Goal: Task Accomplishment & Management: Manage account settings

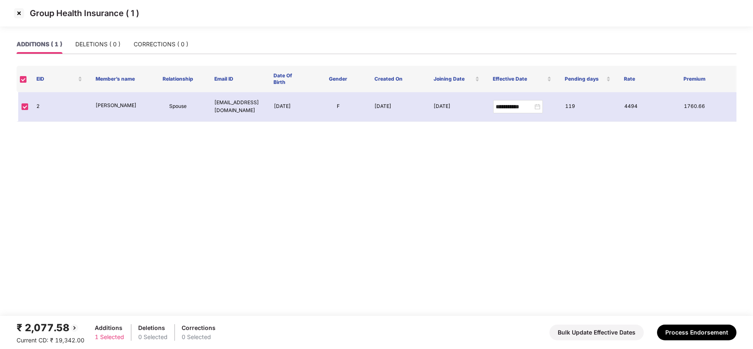
click at [18, 16] on img at bounding box center [18, 13] width 13 height 13
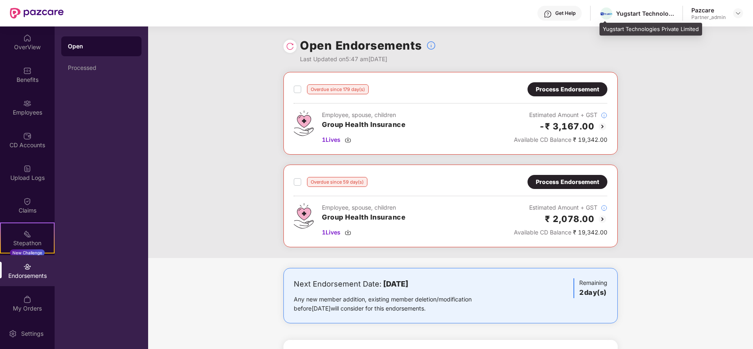
click at [621, 14] on div "Yugstart Technologies Private Limited" at bounding box center [645, 14] width 58 height 8
copy div "Yugstart"
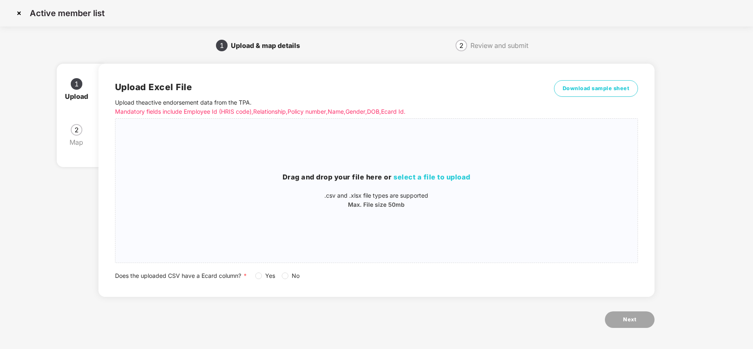
click at [18, 12] on img at bounding box center [18, 13] width 13 height 13
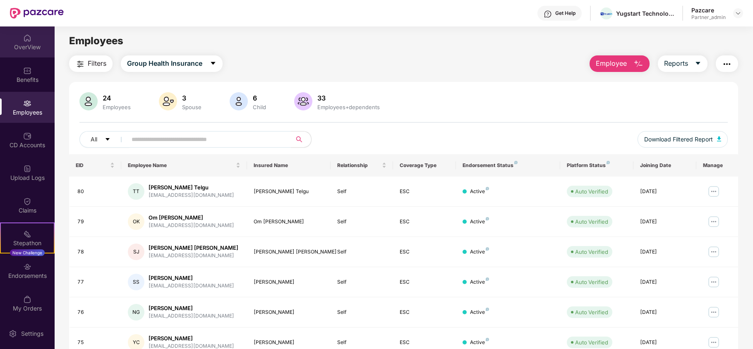
click at [10, 44] on div "OverView" at bounding box center [27, 47] width 55 height 8
drag, startPoint x: 740, startPoint y: 12, endPoint x: 723, endPoint y: 25, distance: 21.2
click at [740, 12] on img at bounding box center [738, 13] width 7 height 7
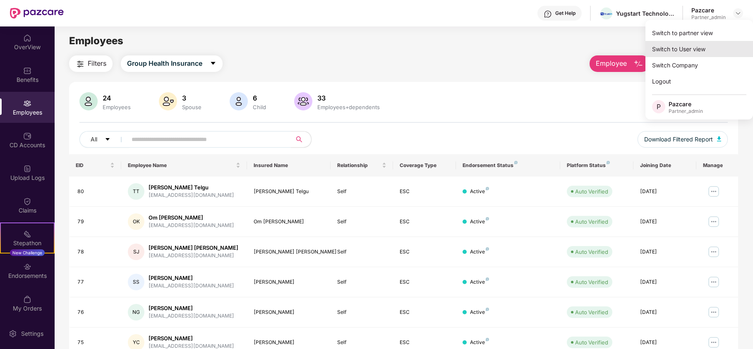
click at [690, 44] on div "Switch to User view" at bounding box center [699, 49] width 108 height 16
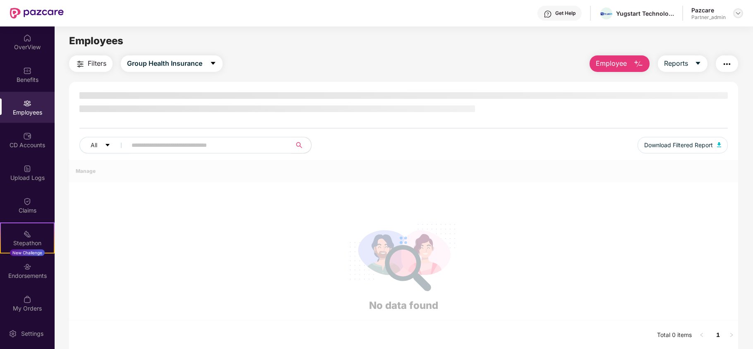
click at [740, 12] on img at bounding box center [738, 13] width 7 height 7
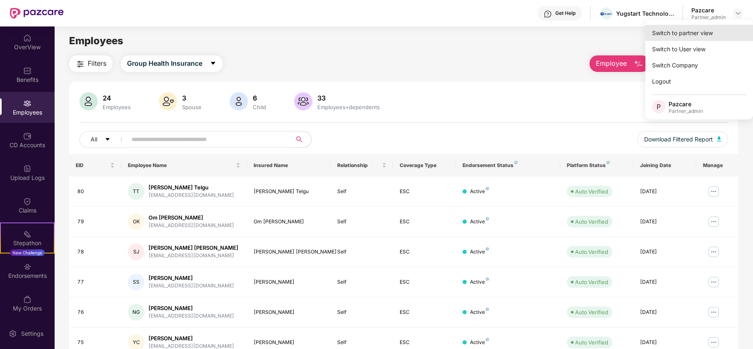
click at [696, 34] on div "Switch to partner view" at bounding box center [699, 33] width 108 height 16
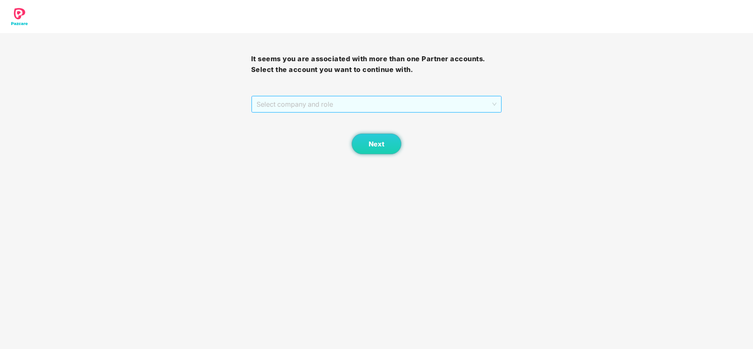
click at [300, 100] on span "Select company and role" at bounding box center [376, 104] width 240 height 16
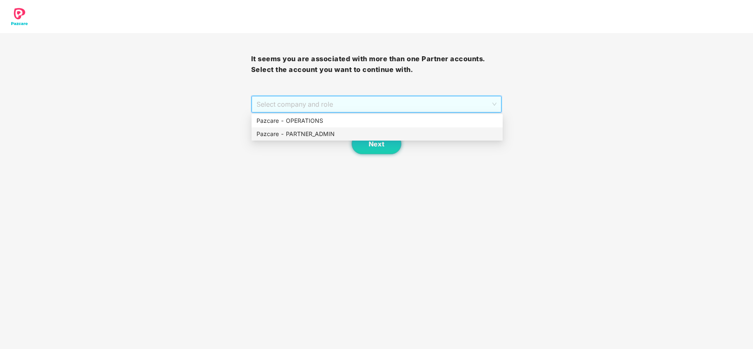
click at [298, 131] on div "Pazcare - PARTNER_ADMIN" at bounding box center [376, 133] width 241 height 9
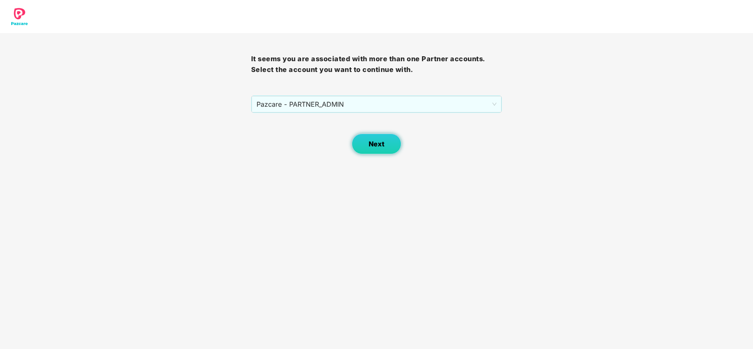
click at [368, 152] on button "Next" at bounding box center [377, 144] width 50 height 21
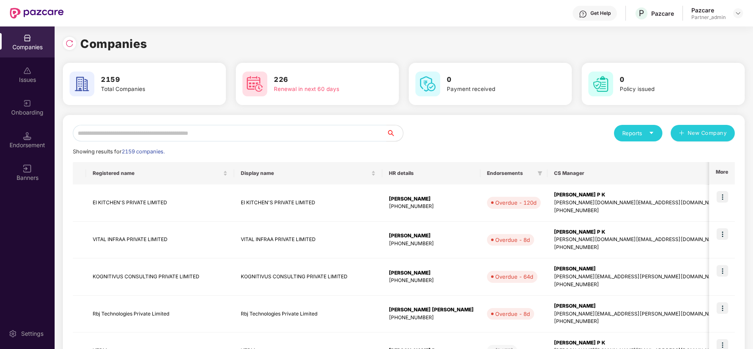
click at [304, 136] on input "text" at bounding box center [230, 133] width 314 height 17
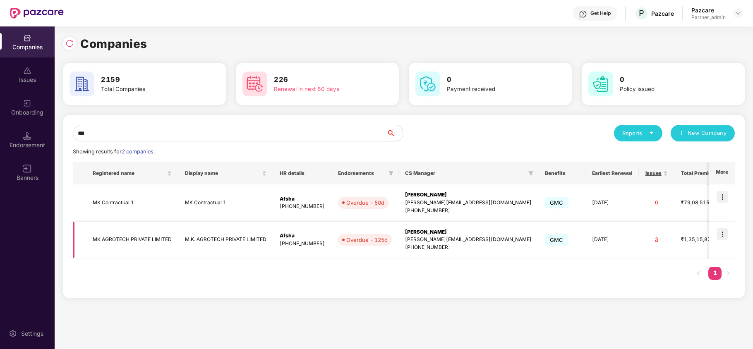
type input "**"
click at [720, 231] on img at bounding box center [722, 234] width 12 height 12
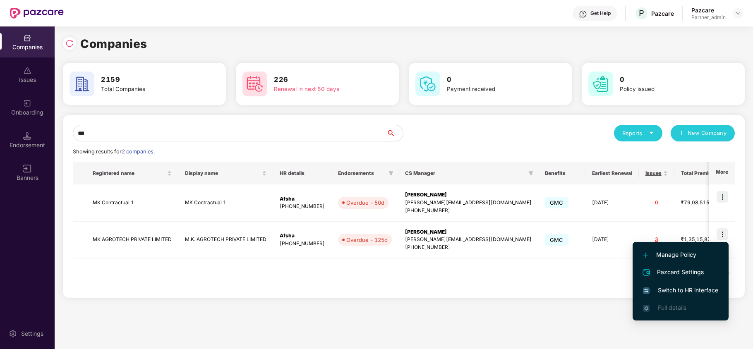
click at [694, 286] on span "Switch to HR interface" at bounding box center [680, 290] width 75 height 9
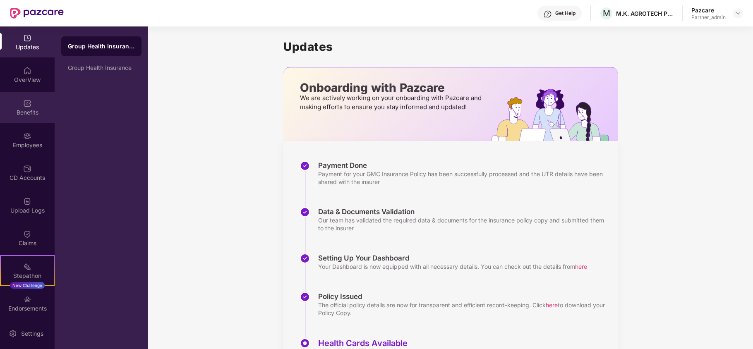
click at [14, 109] on div "Benefits" at bounding box center [27, 112] width 55 height 8
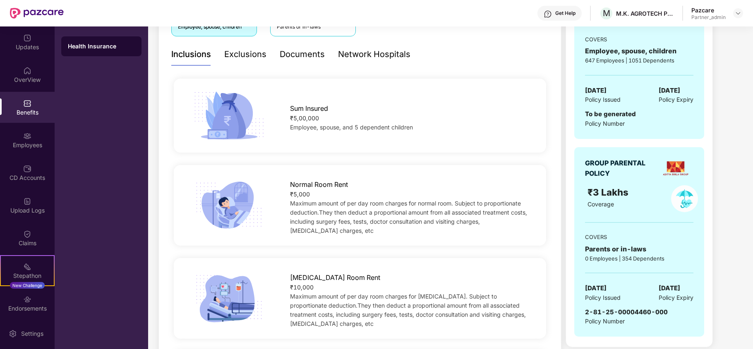
scroll to position [165, 0]
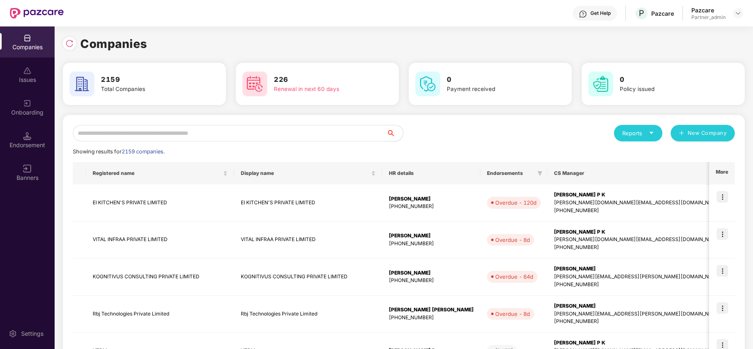
click at [170, 139] on input "text" at bounding box center [230, 133] width 314 height 17
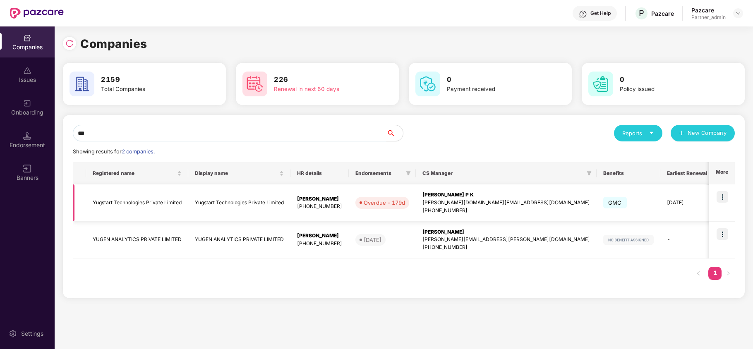
type input "***"
click at [721, 198] on img at bounding box center [722, 197] width 12 height 12
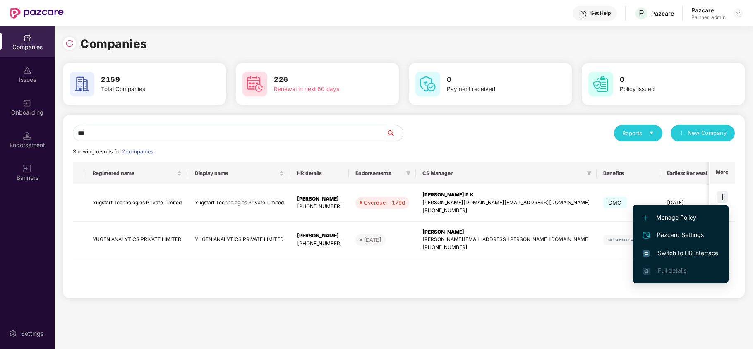
click at [679, 256] on span "Switch to HR interface" at bounding box center [680, 253] width 75 height 9
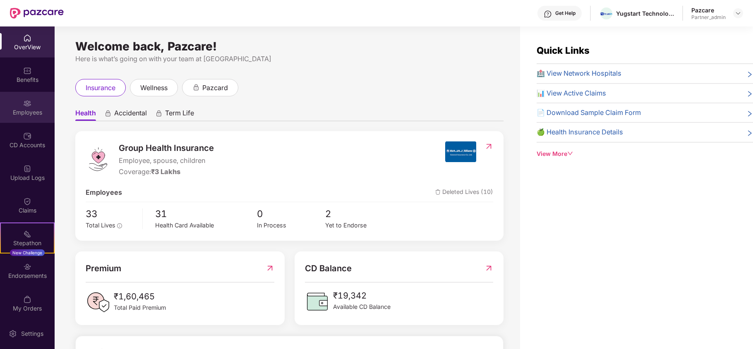
click at [23, 110] on div "Employees" at bounding box center [27, 112] width 55 height 8
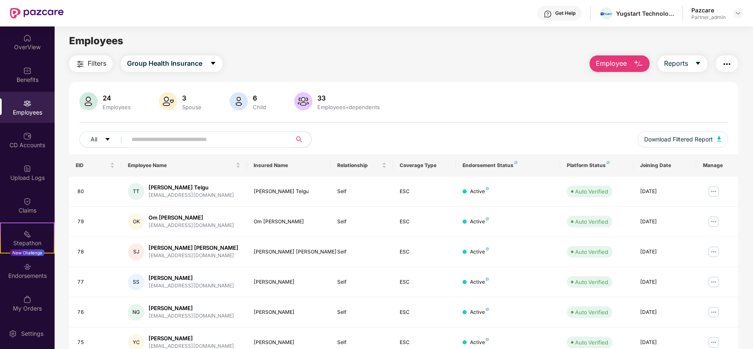
click at [156, 137] on input "text" at bounding box center [206, 139] width 148 height 12
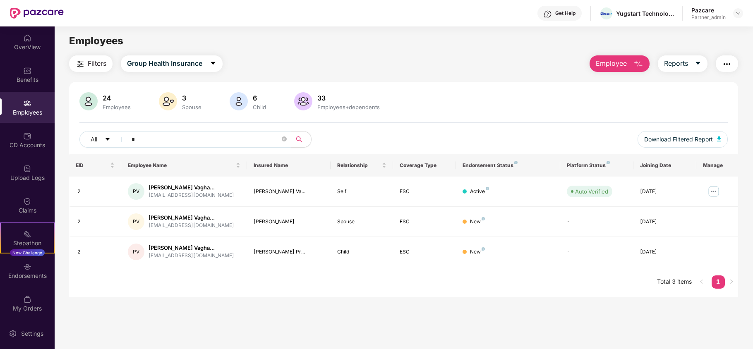
type input "*"
click at [28, 273] on div "Endorsements" at bounding box center [27, 276] width 55 height 8
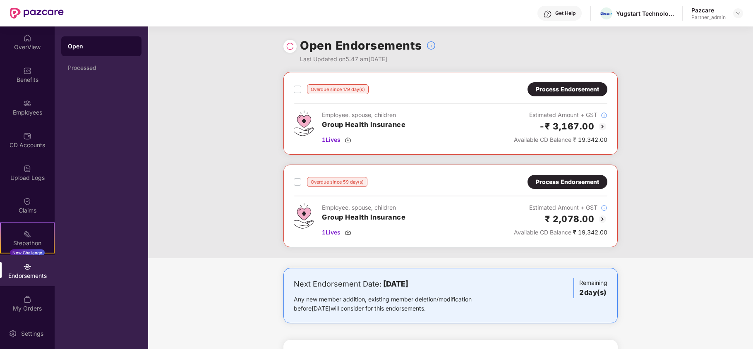
click at [558, 90] on div "Process Endorsement" at bounding box center [567, 89] width 63 height 9
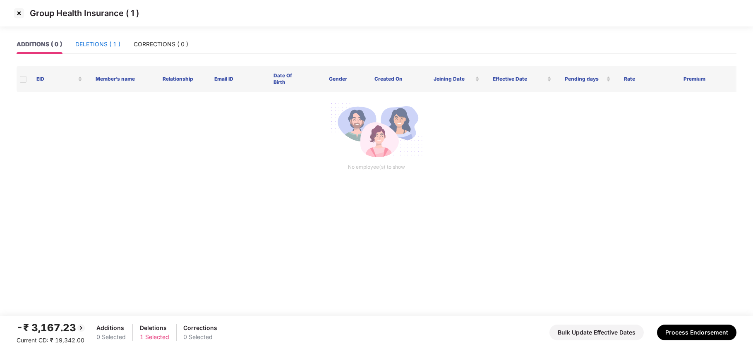
click at [103, 45] on div "DELETIONS ( 1 )" at bounding box center [97, 44] width 45 height 9
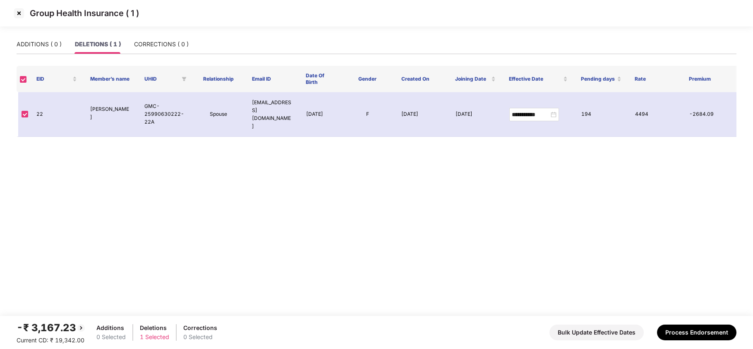
click at [22, 14] on img at bounding box center [18, 13] width 13 height 13
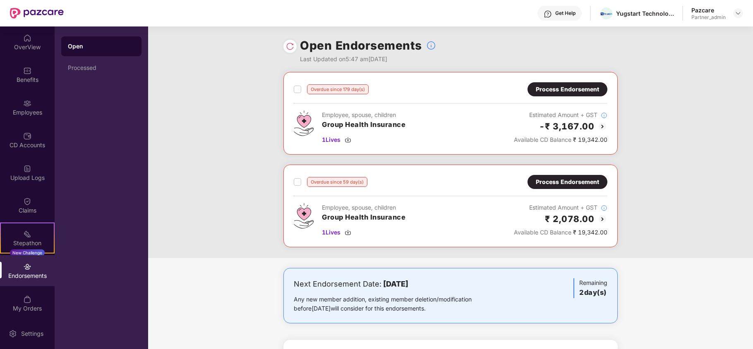
click at [552, 181] on div "Process Endorsement" at bounding box center [567, 181] width 63 height 9
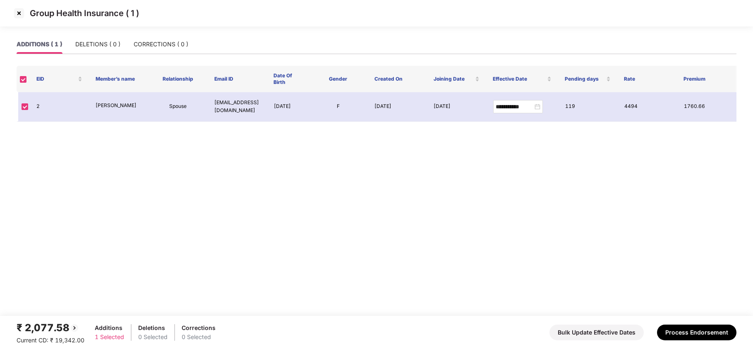
click at [20, 18] on img at bounding box center [18, 13] width 13 height 13
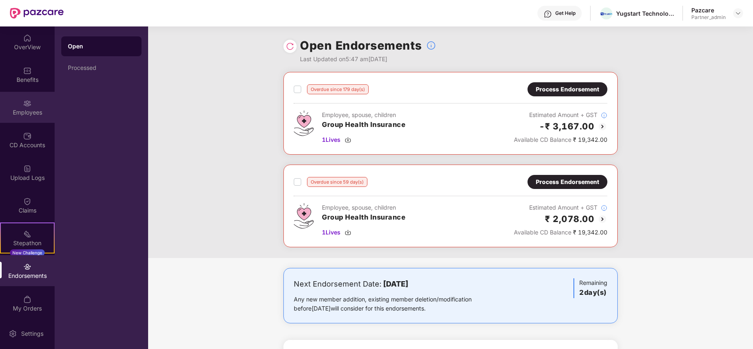
click at [18, 108] on div "Employees" at bounding box center [27, 107] width 55 height 31
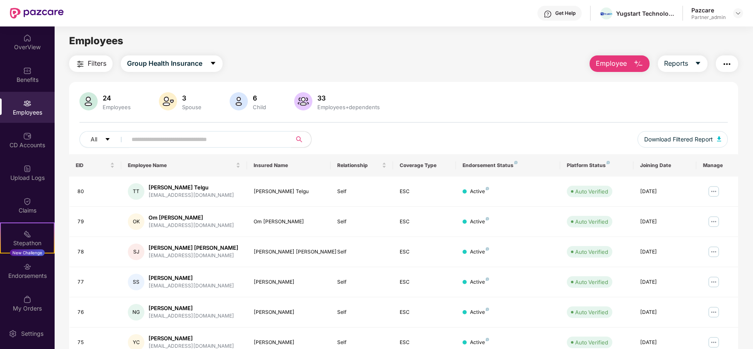
click at [151, 136] on input "text" at bounding box center [206, 139] width 148 height 12
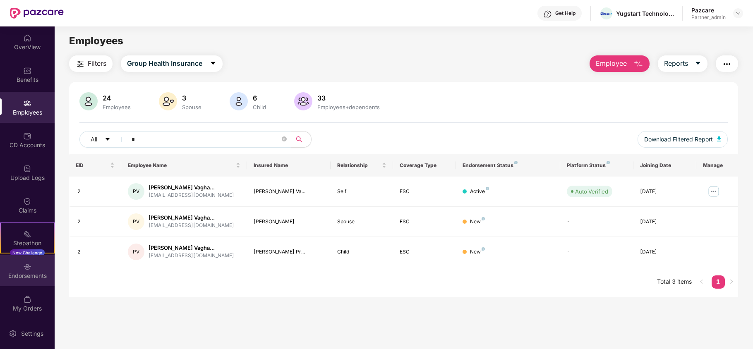
type input "*"
click at [22, 280] on div "Endorsements" at bounding box center [27, 270] width 55 height 31
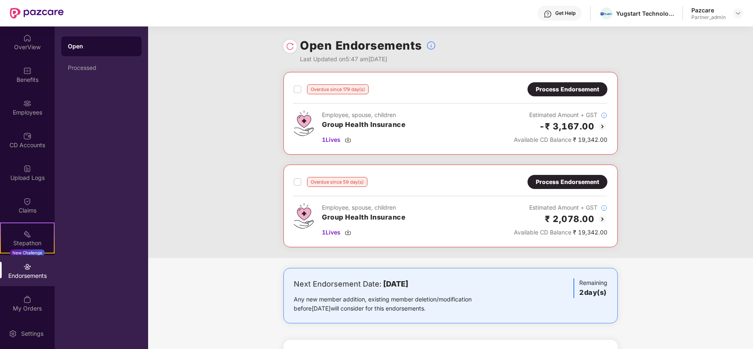
click at [683, 208] on div "Overdue since 179 day(s) Process Endorsement Employee, spouse, children Group H…" at bounding box center [450, 165] width 605 height 186
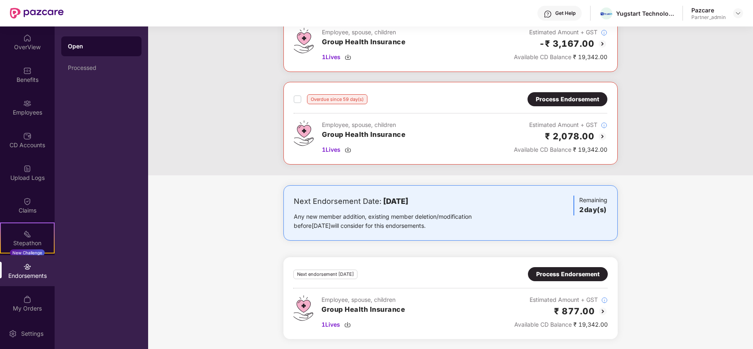
scroll to position [84, 0]
click at [582, 270] on div "Process Endorsement" at bounding box center [567, 274] width 63 height 9
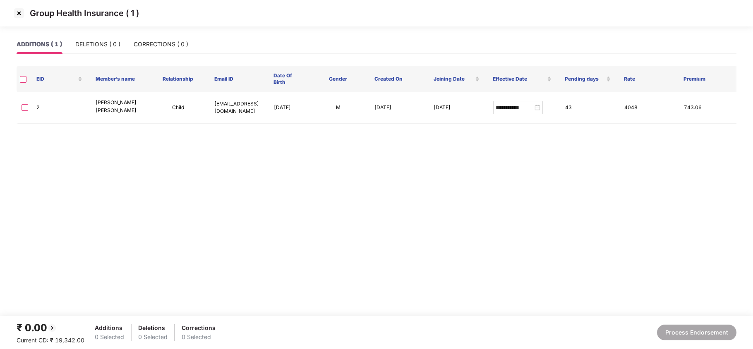
click at [19, 12] on img at bounding box center [18, 13] width 13 height 13
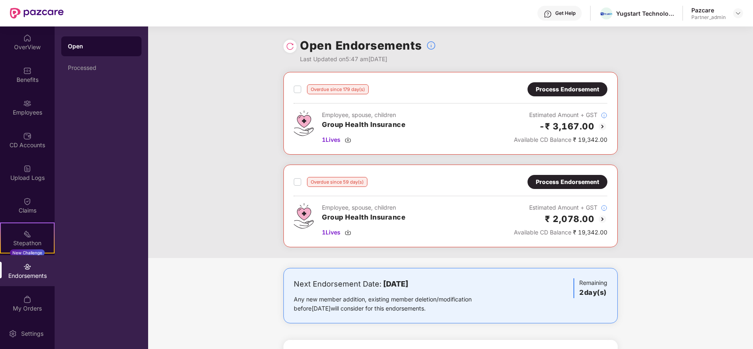
click at [536, 184] on div "Process Endorsement" at bounding box center [567, 181] width 63 height 9
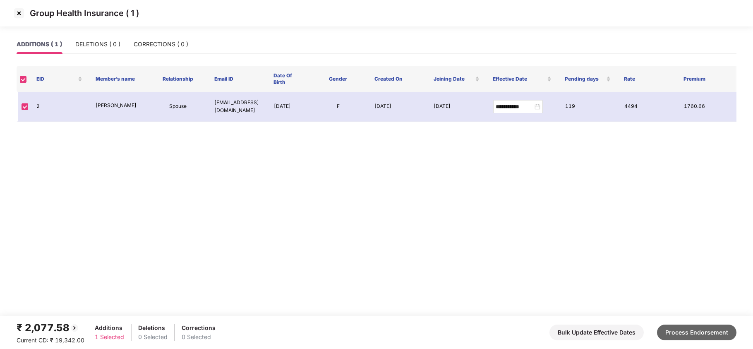
click at [706, 333] on button "Process Endorsement" at bounding box center [696, 333] width 79 height 16
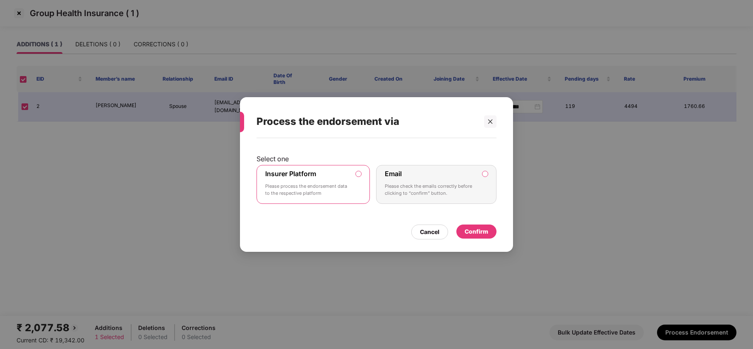
click at [322, 179] on div "Insurer Platform Please process the endorsement data to the respective platform" at bounding box center [307, 185] width 84 height 30
click at [479, 235] on div "Confirm" at bounding box center [476, 231] width 24 height 9
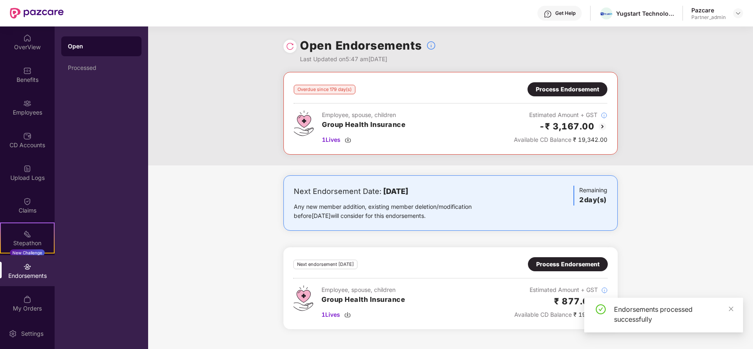
click at [581, 263] on div "Process Endorsement" at bounding box center [567, 264] width 63 height 9
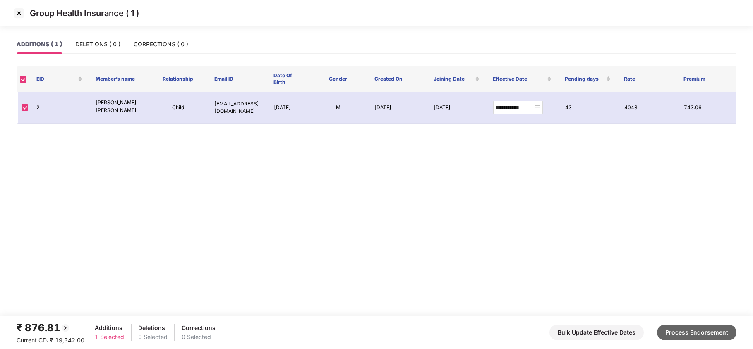
click at [697, 328] on button "Process Endorsement" at bounding box center [696, 333] width 79 height 16
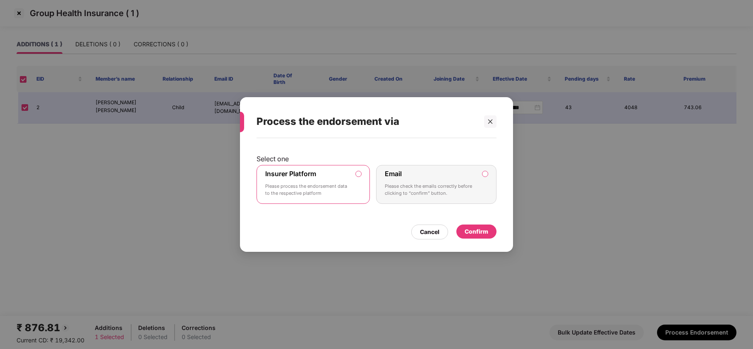
click at [480, 232] on div "Confirm" at bounding box center [476, 231] width 24 height 9
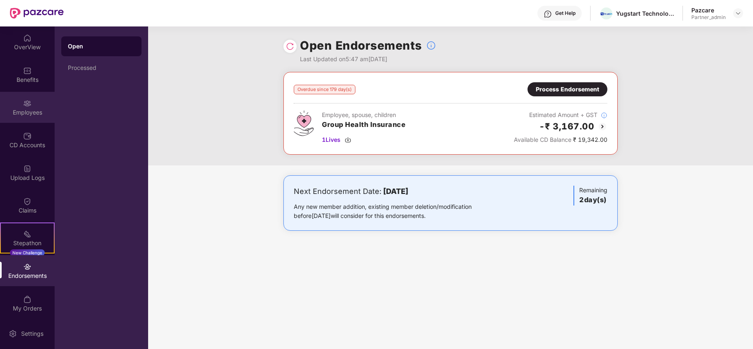
click at [27, 103] on img at bounding box center [27, 103] width 8 height 8
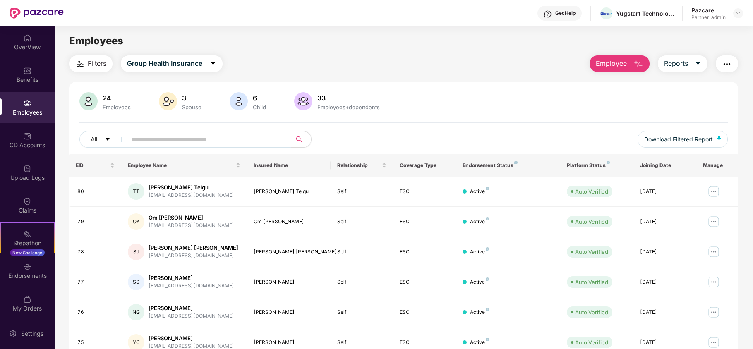
click at [724, 66] on img "button" at bounding box center [727, 64] width 10 height 10
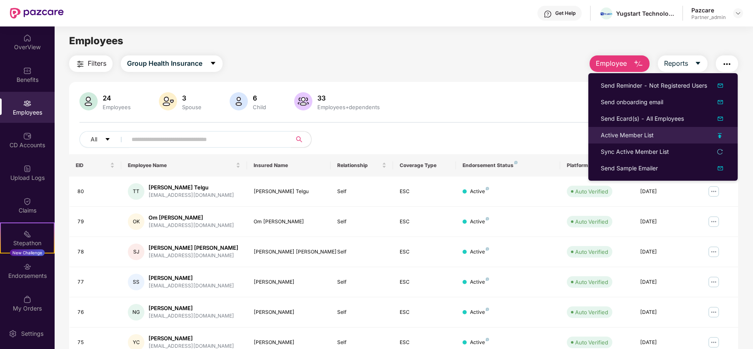
click at [633, 135] on div "Active Member List" at bounding box center [627, 135] width 53 height 9
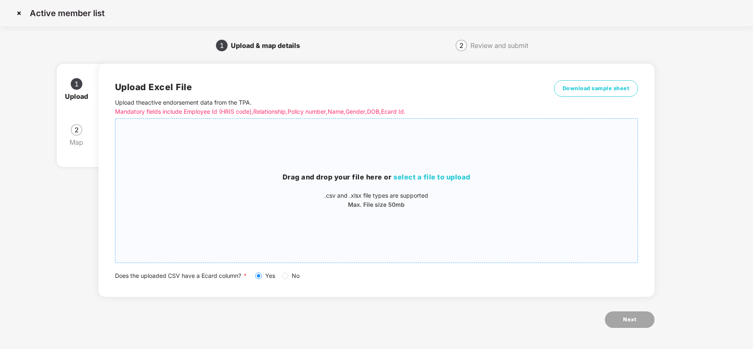
click at [421, 179] on span "select a file to upload" at bounding box center [431, 177] width 77 height 8
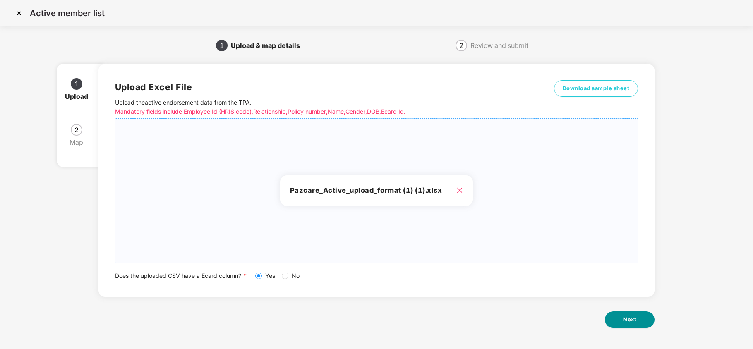
click at [622, 320] on button "Next" at bounding box center [630, 319] width 50 height 17
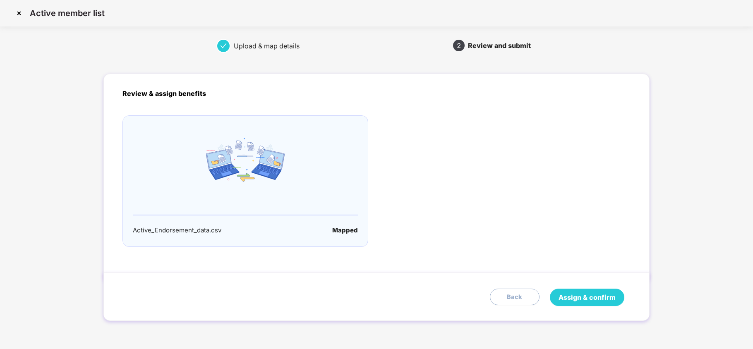
click at [582, 290] on button "Assign & confirm" at bounding box center [587, 297] width 74 height 17
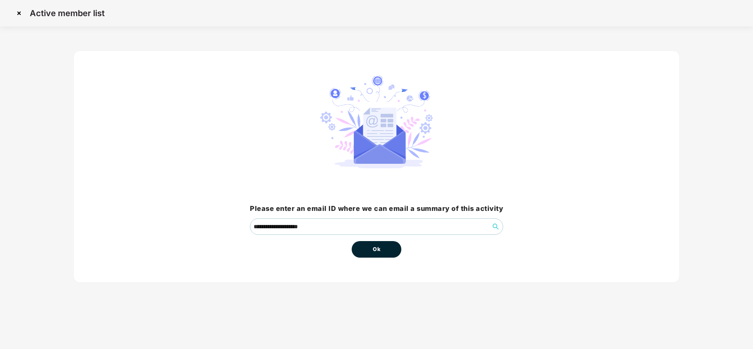
click at [364, 244] on button "Ok" at bounding box center [377, 249] width 50 height 17
click at [378, 250] on span "Ok" at bounding box center [376, 249] width 7 height 8
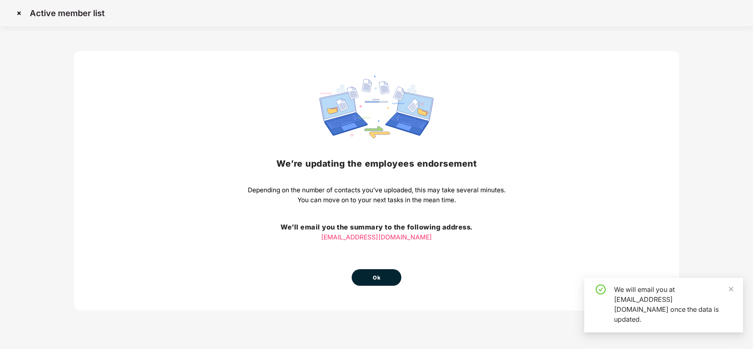
click at [377, 274] on span "Ok" at bounding box center [376, 278] width 7 height 8
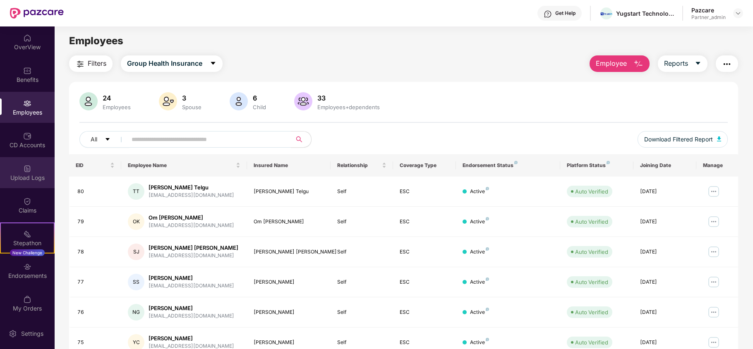
click at [15, 181] on div "Upload Logs" at bounding box center [27, 178] width 55 height 8
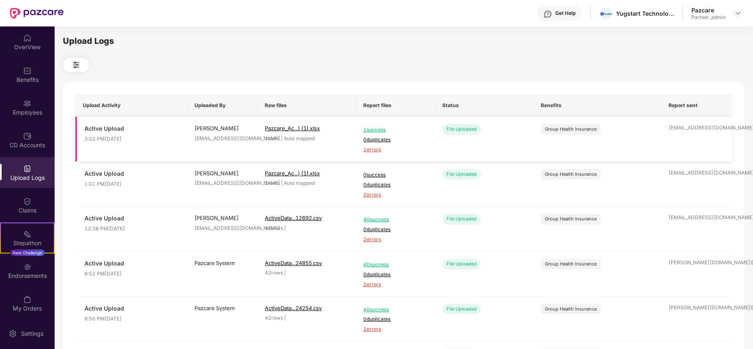
click at [372, 151] on span "1 errors" at bounding box center [395, 150] width 64 height 8
click at [33, 103] on div "Employees" at bounding box center [27, 107] width 55 height 31
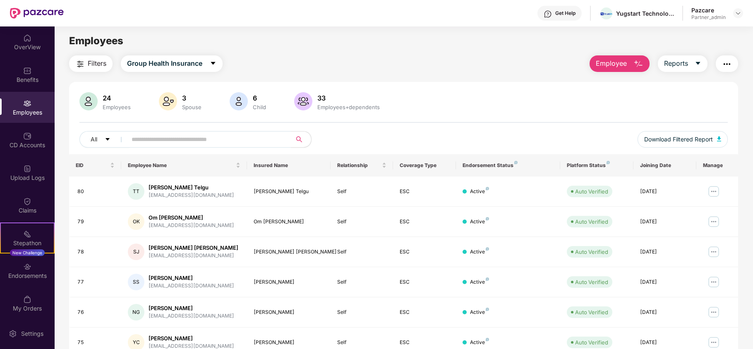
click at [729, 65] on img "button" at bounding box center [727, 64] width 10 height 10
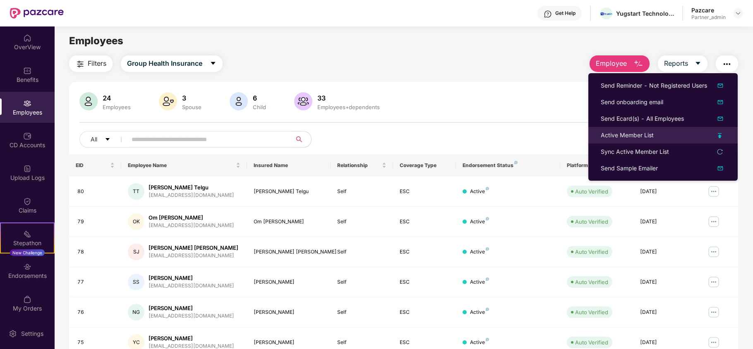
click at [640, 135] on div "Active Member List" at bounding box center [627, 135] width 53 height 9
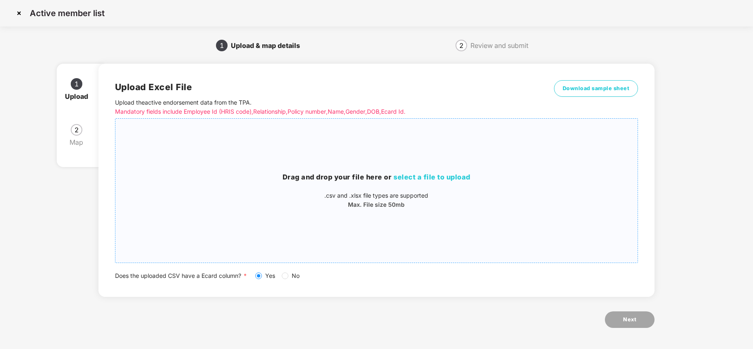
click at [444, 178] on span "select a file to upload" at bounding box center [431, 177] width 77 height 8
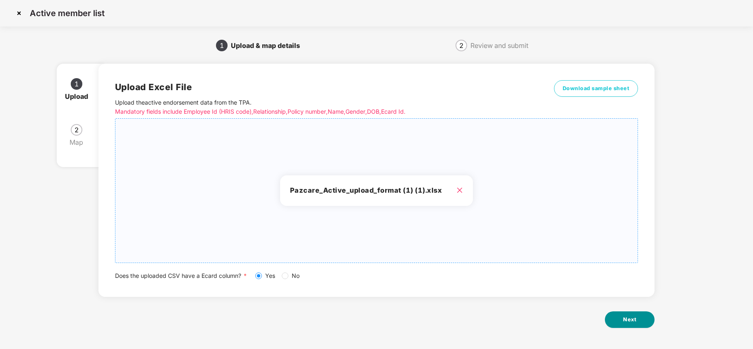
click at [636, 321] on button "Next" at bounding box center [630, 319] width 50 height 17
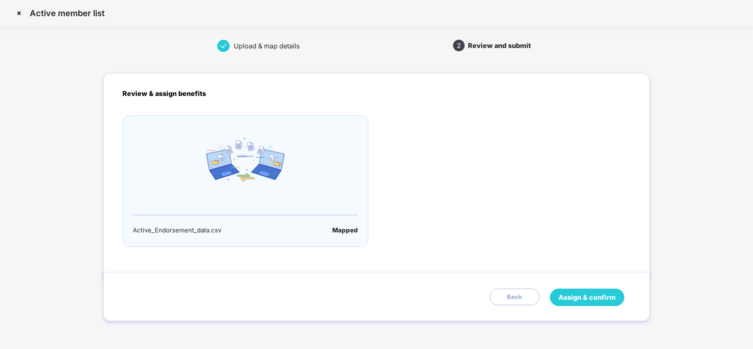
click at [589, 290] on button "Assign & confirm" at bounding box center [587, 297] width 74 height 17
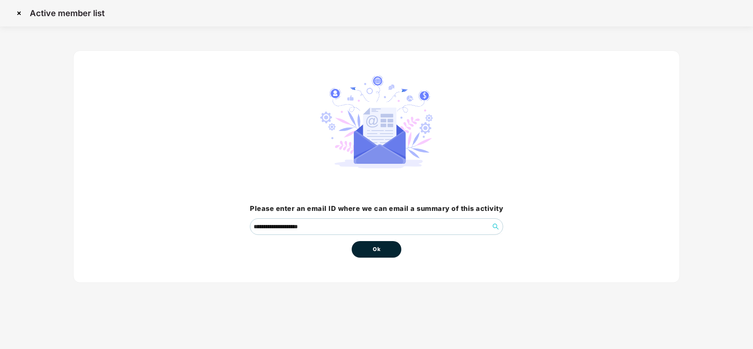
click at [386, 249] on button "Ok" at bounding box center [377, 249] width 50 height 17
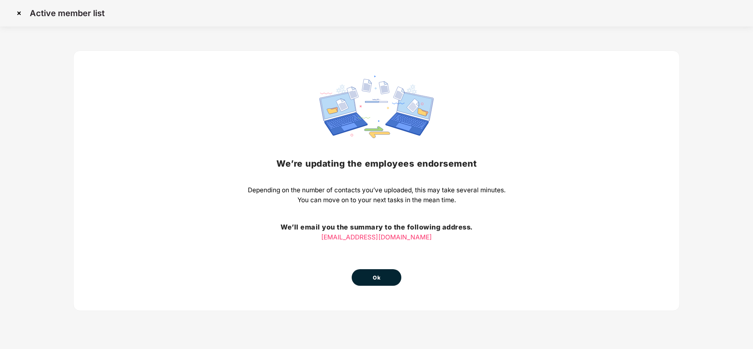
click at [374, 279] on span "Ok" at bounding box center [376, 278] width 7 height 8
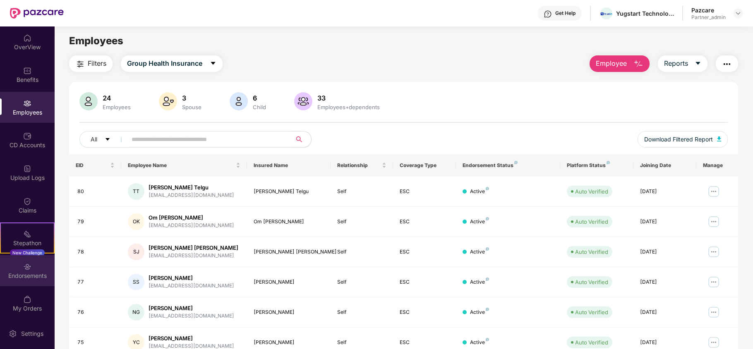
click at [32, 270] on div "Endorsements" at bounding box center [27, 270] width 55 height 31
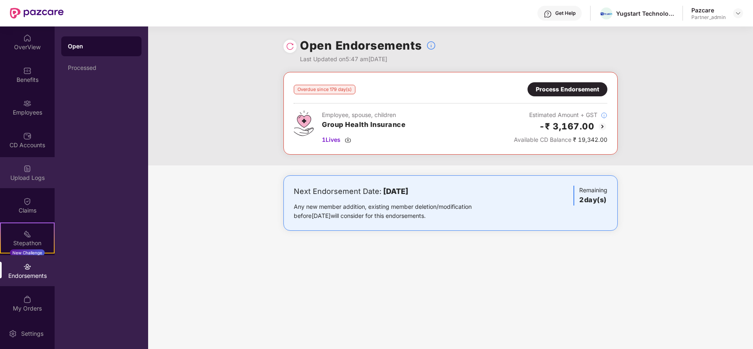
click at [23, 171] on img at bounding box center [27, 169] width 8 height 8
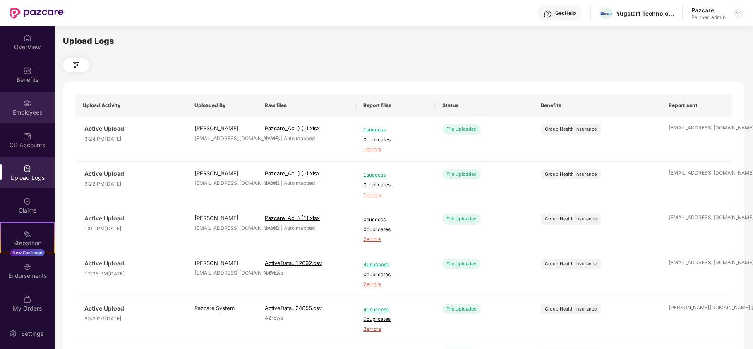
click at [28, 109] on div "Employees" at bounding box center [27, 112] width 55 height 8
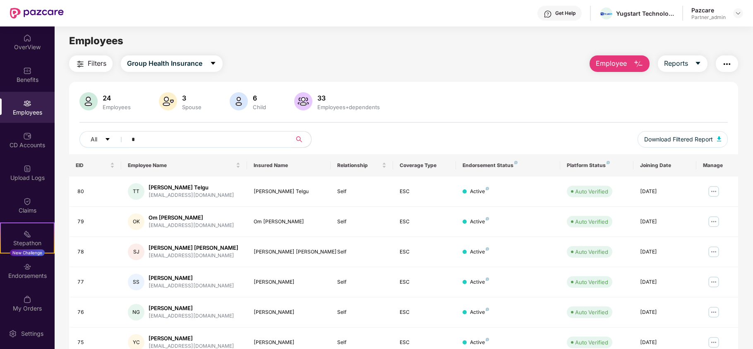
click at [181, 142] on input "*" at bounding box center [206, 139] width 148 height 12
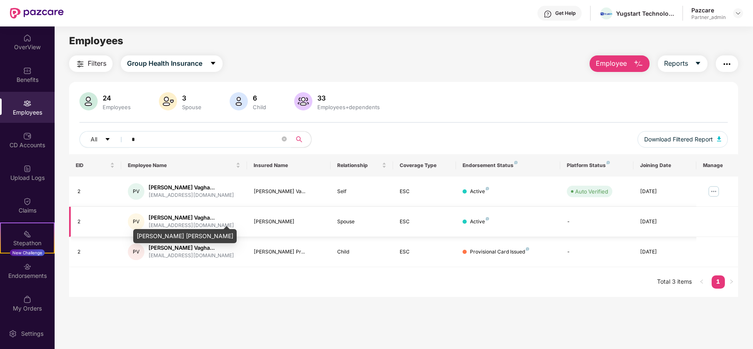
type input "*"
click at [32, 102] on div "Employees" at bounding box center [27, 107] width 55 height 31
click at [725, 70] on button "button" at bounding box center [727, 63] width 22 height 17
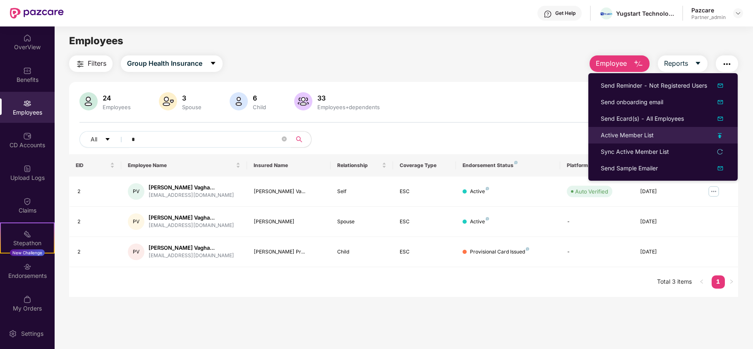
click at [620, 134] on div "Active Member List" at bounding box center [627, 135] width 53 height 9
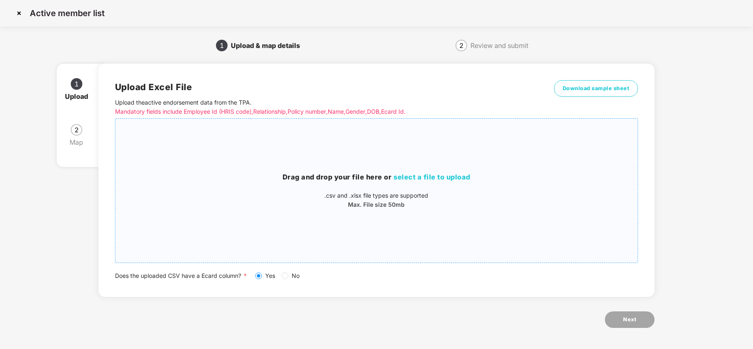
click at [432, 176] on span "select a file to upload" at bounding box center [431, 177] width 77 height 8
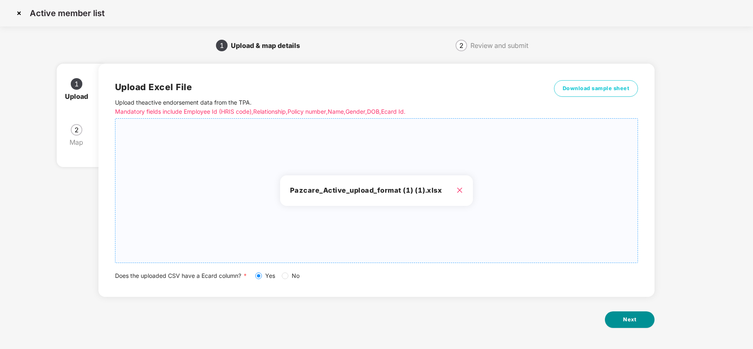
click at [621, 321] on button "Next" at bounding box center [630, 319] width 50 height 17
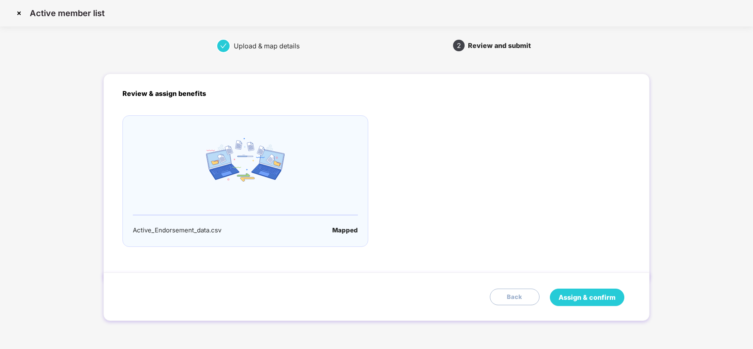
click at [592, 293] on span "Assign & confirm" at bounding box center [586, 297] width 57 height 10
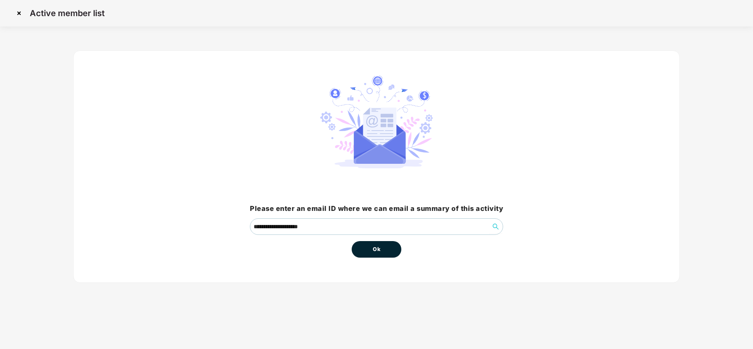
click at [382, 249] on button "Ok" at bounding box center [377, 249] width 50 height 17
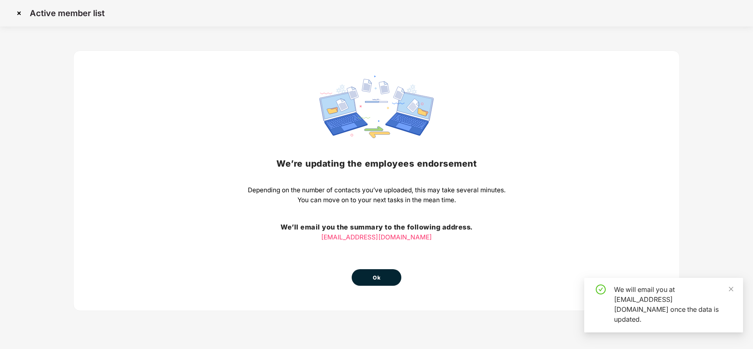
click at [376, 275] on span "Ok" at bounding box center [376, 278] width 7 height 8
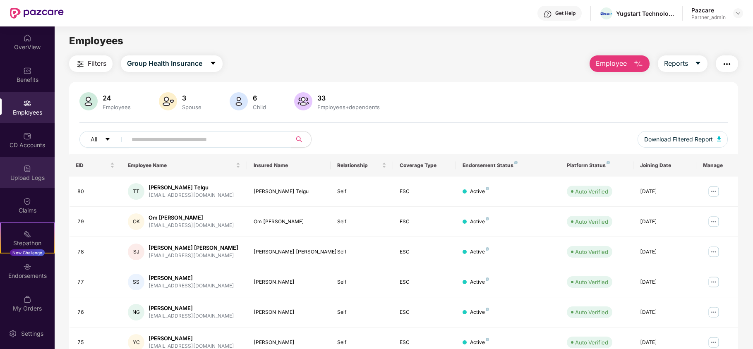
click at [21, 170] on div "Upload Logs" at bounding box center [27, 172] width 55 height 31
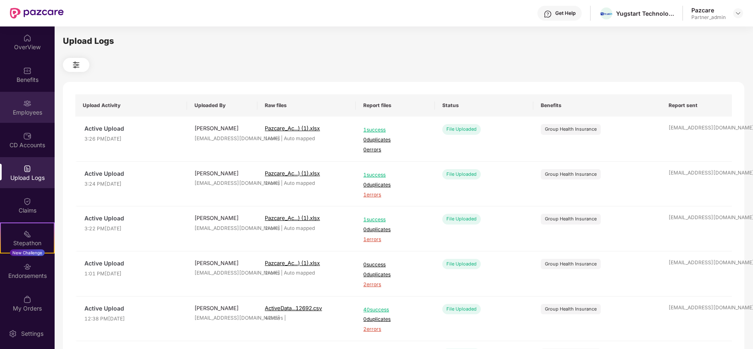
click at [24, 110] on div "Employees" at bounding box center [27, 112] width 55 height 8
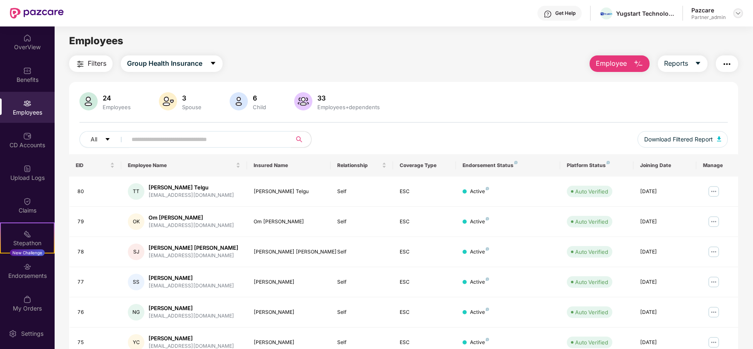
click at [733, 12] on div at bounding box center [738, 13] width 10 height 10
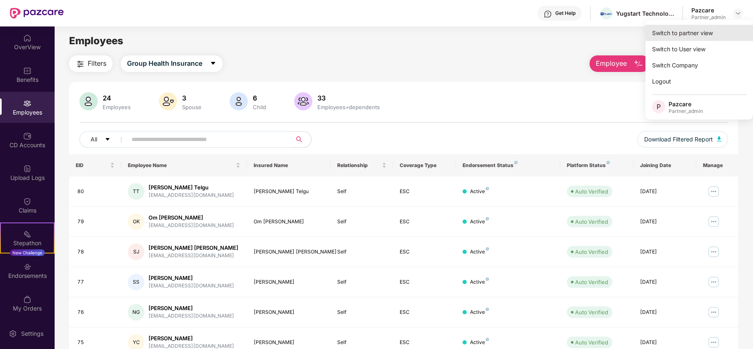
click at [706, 30] on div "Switch to partner view" at bounding box center [699, 33] width 108 height 16
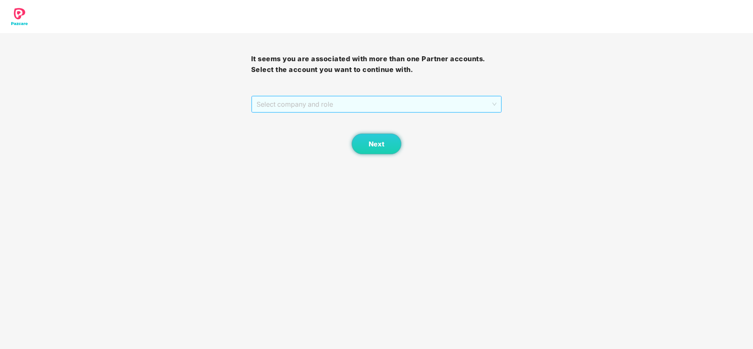
click at [331, 108] on span "Select company and role" at bounding box center [376, 104] width 240 height 16
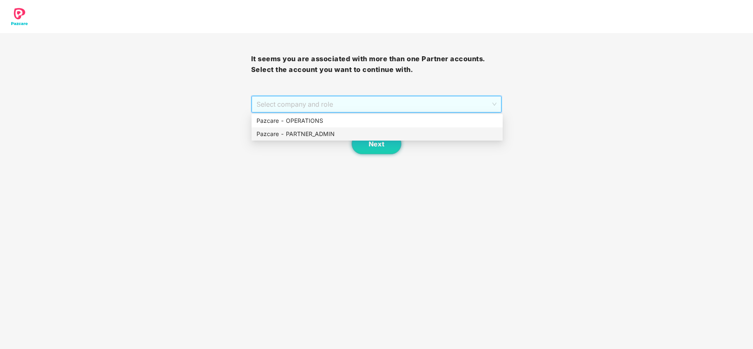
click at [312, 131] on div "Pazcare - PARTNER_ADMIN" at bounding box center [376, 133] width 241 height 9
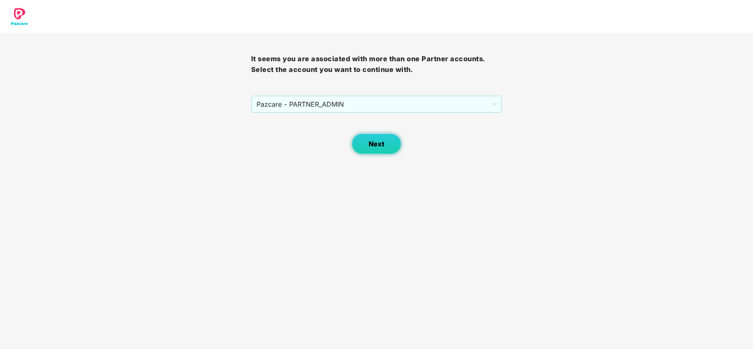
click at [369, 146] on span "Next" at bounding box center [377, 144] width 16 height 8
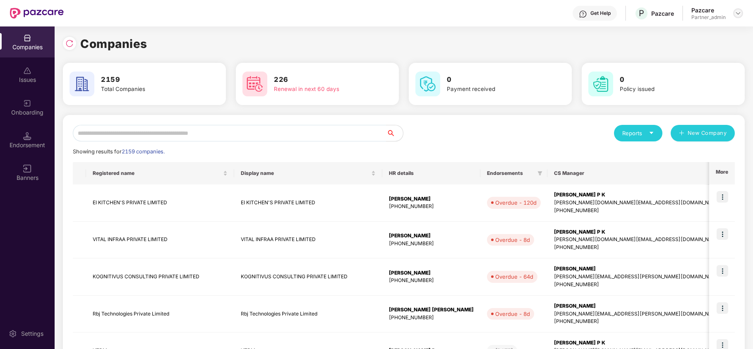
click at [736, 15] on img at bounding box center [738, 13] width 7 height 7
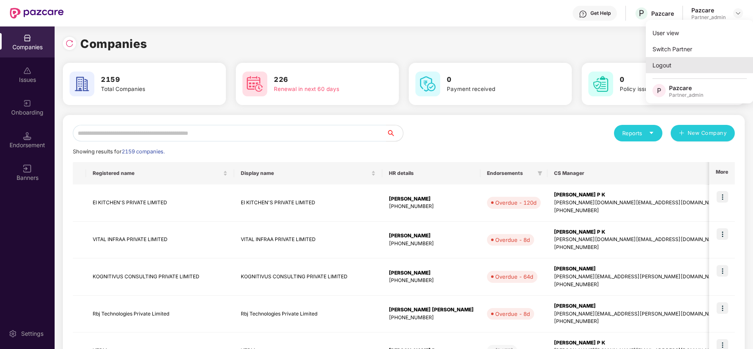
click at [675, 68] on div "Logout" at bounding box center [700, 65] width 108 height 16
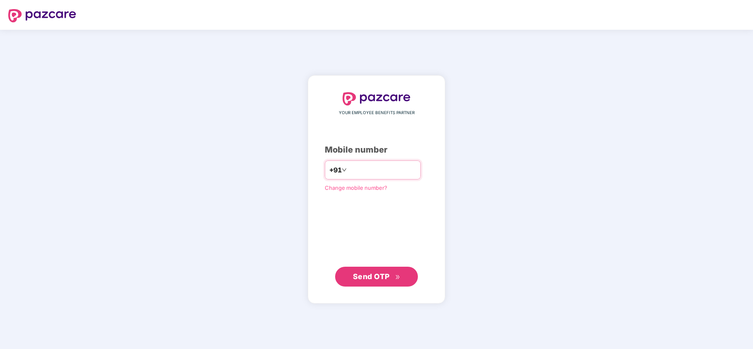
type input "**********"
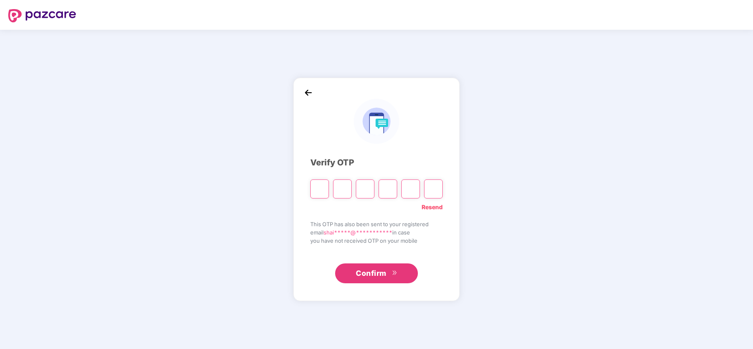
type input "*"
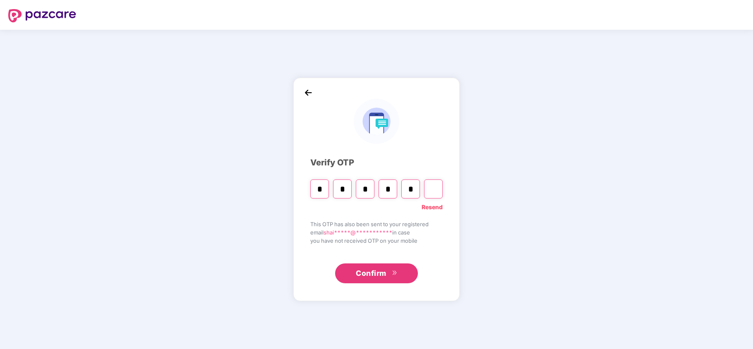
type input "*"
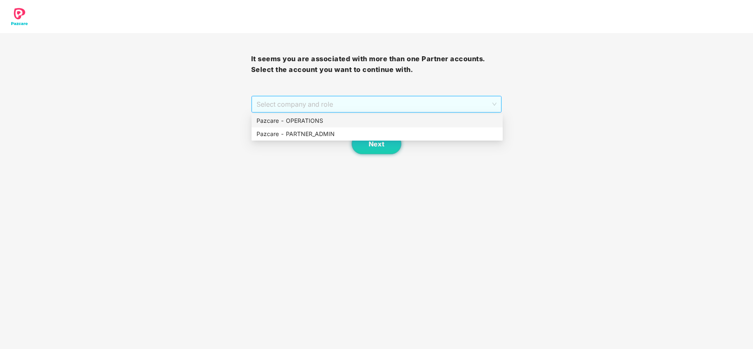
click at [308, 107] on span "Select company and role" at bounding box center [376, 104] width 240 height 16
click at [295, 133] on div "Pazcare - PARTNER_ADMIN" at bounding box center [376, 133] width 241 height 9
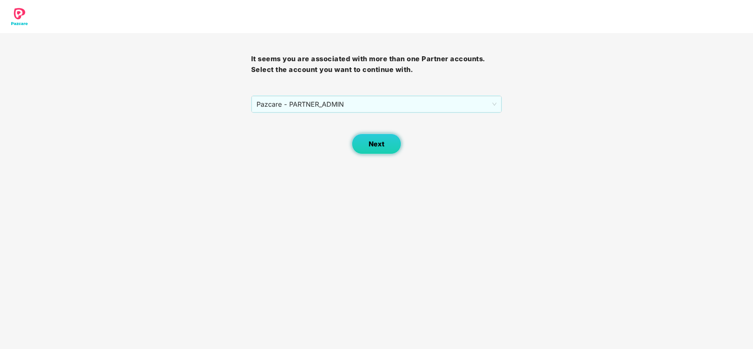
click at [379, 141] on span "Next" at bounding box center [377, 144] width 16 height 8
